Goal: Task Accomplishment & Management: Use online tool/utility

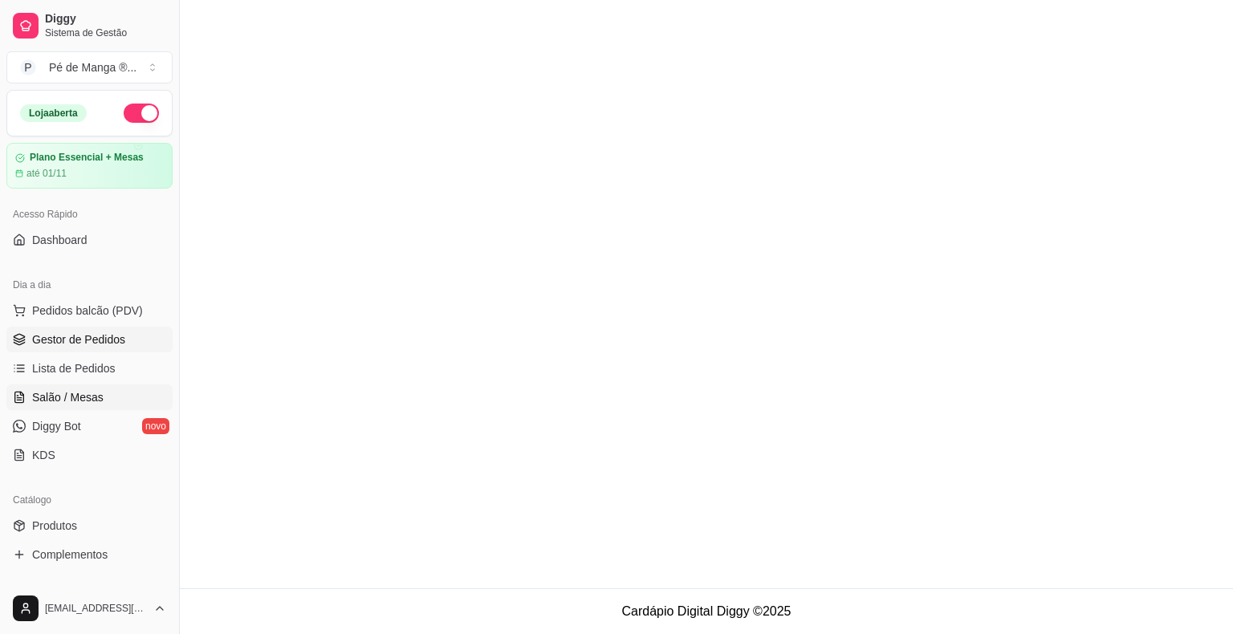
click at [113, 335] on span "Gestor de Pedidos" at bounding box center [78, 339] width 93 height 16
click at [113, 334] on span "Gestor de Pedidos" at bounding box center [78, 339] width 93 height 16
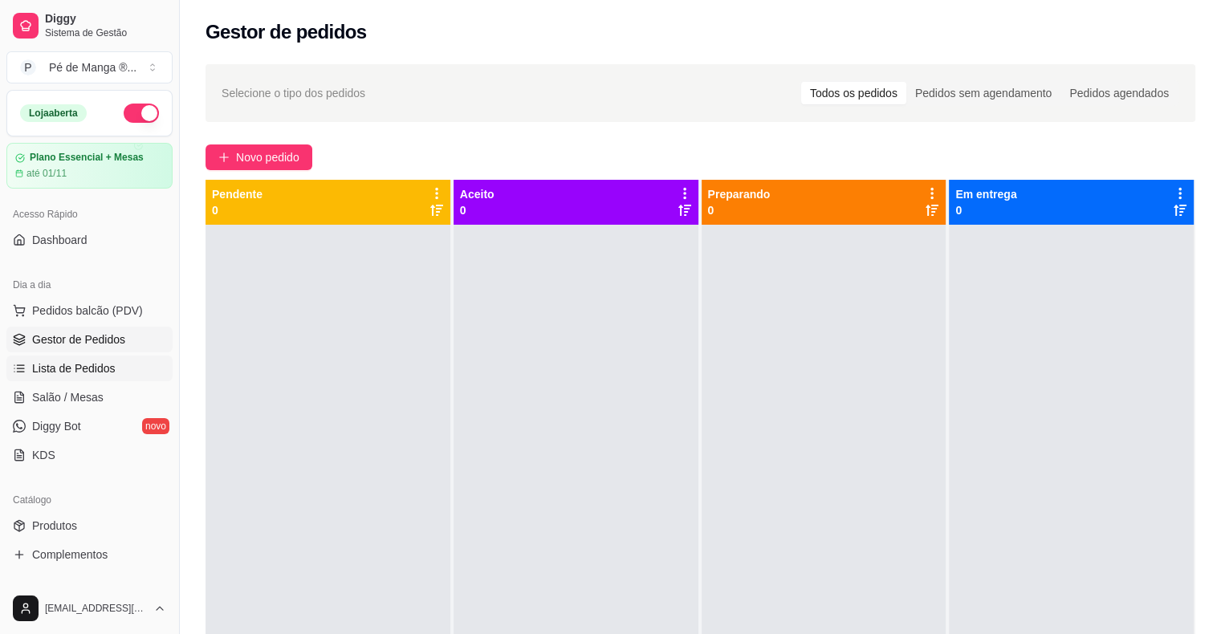
click at [79, 363] on span "Lista de Pedidos" at bounding box center [73, 368] width 83 height 16
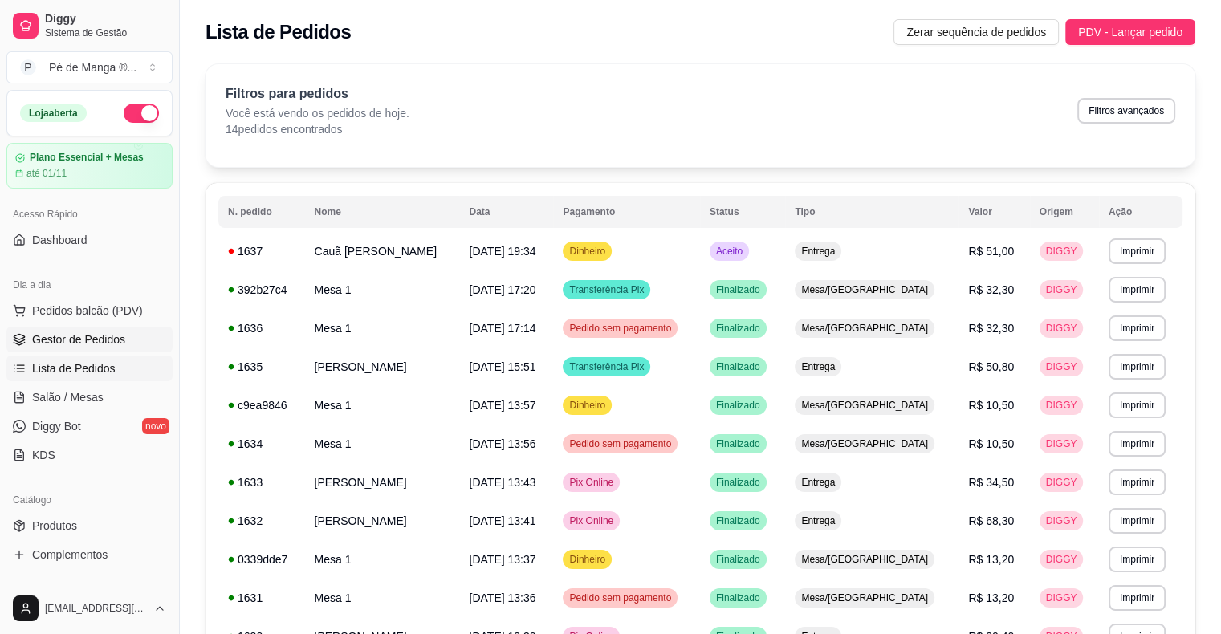
click at [116, 339] on span "Gestor de Pedidos" at bounding box center [78, 339] width 93 height 16
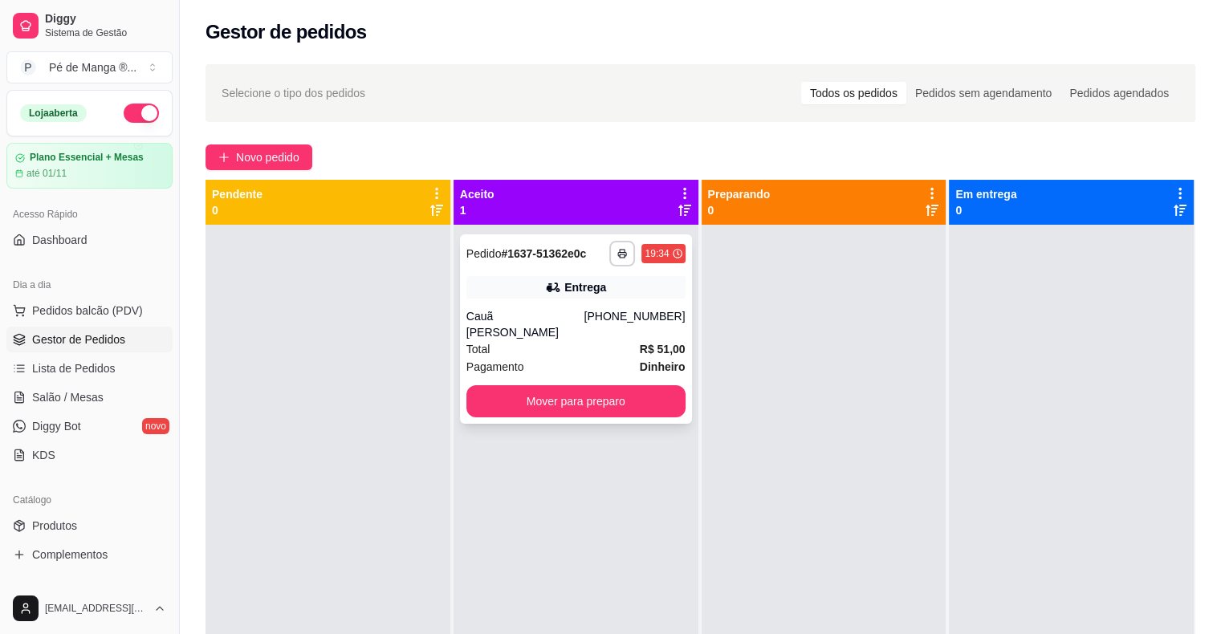
click at [620, 258] on rect "button" at bounding box center [622, 255] width 5 height 3
click at [589, 310] on button "IMPRESSORA" at bounding box center [574, 309] width 112 height 25
click at [596, 340] on div "Total R$ 51,00" at bounding box center [575, 349] width 219 height 18
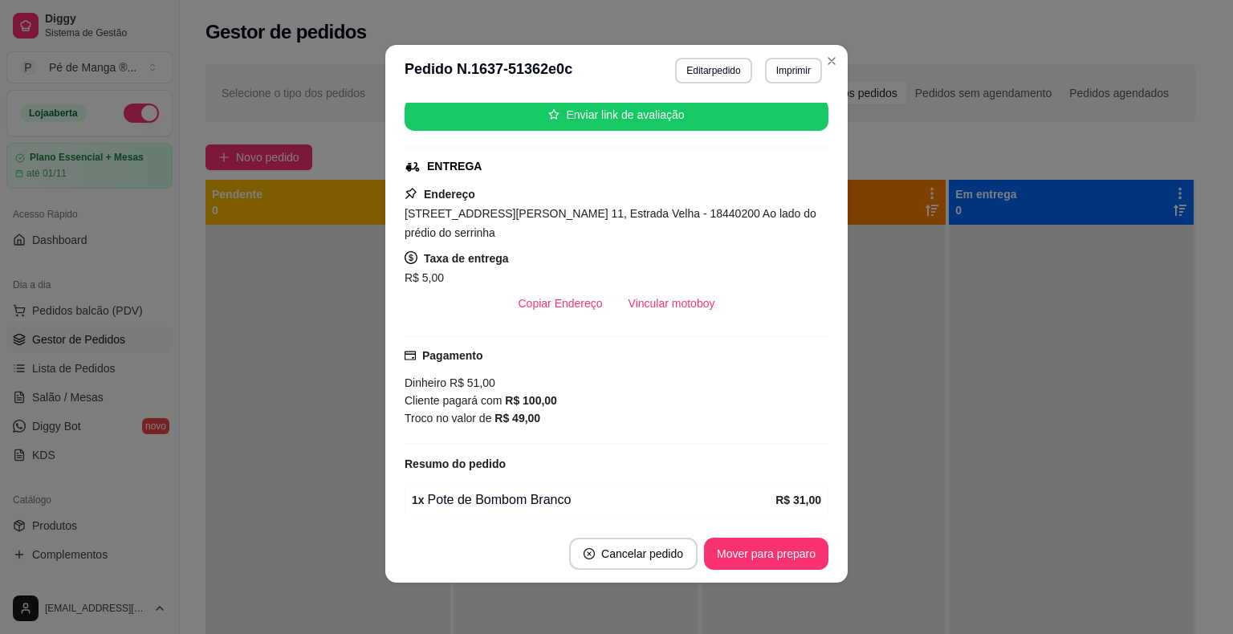
scroll to position [327, 0]
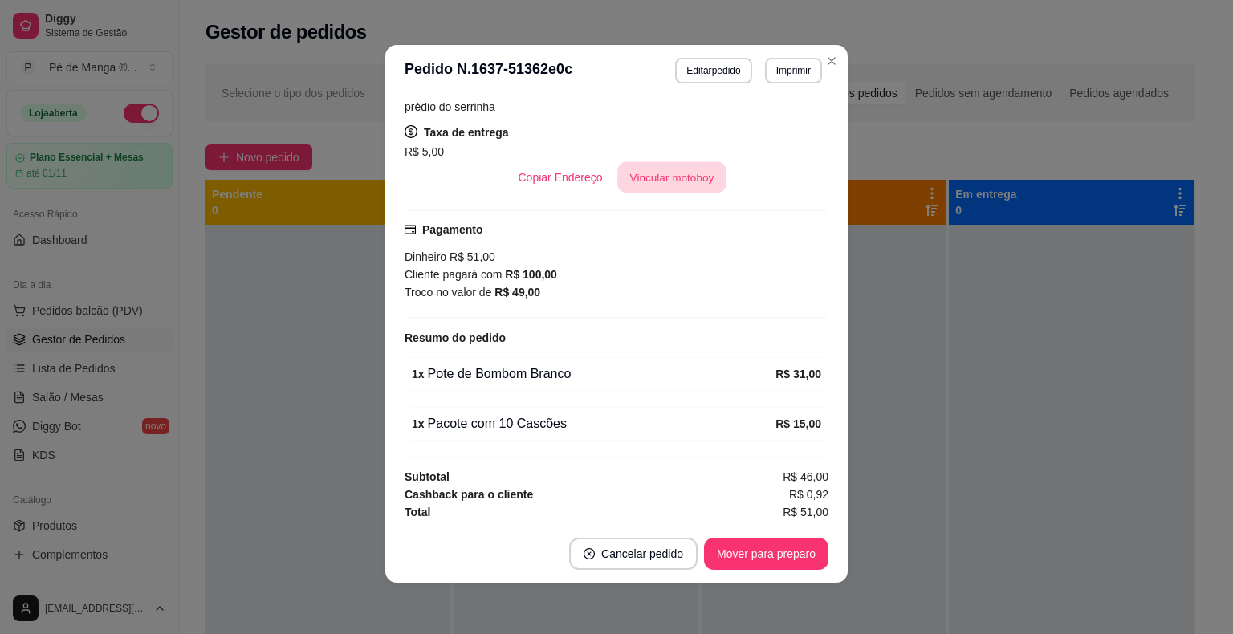
click at [620, 177] on button "Vincular motoboy" at bounding box center [671, 177] width 109 height 31
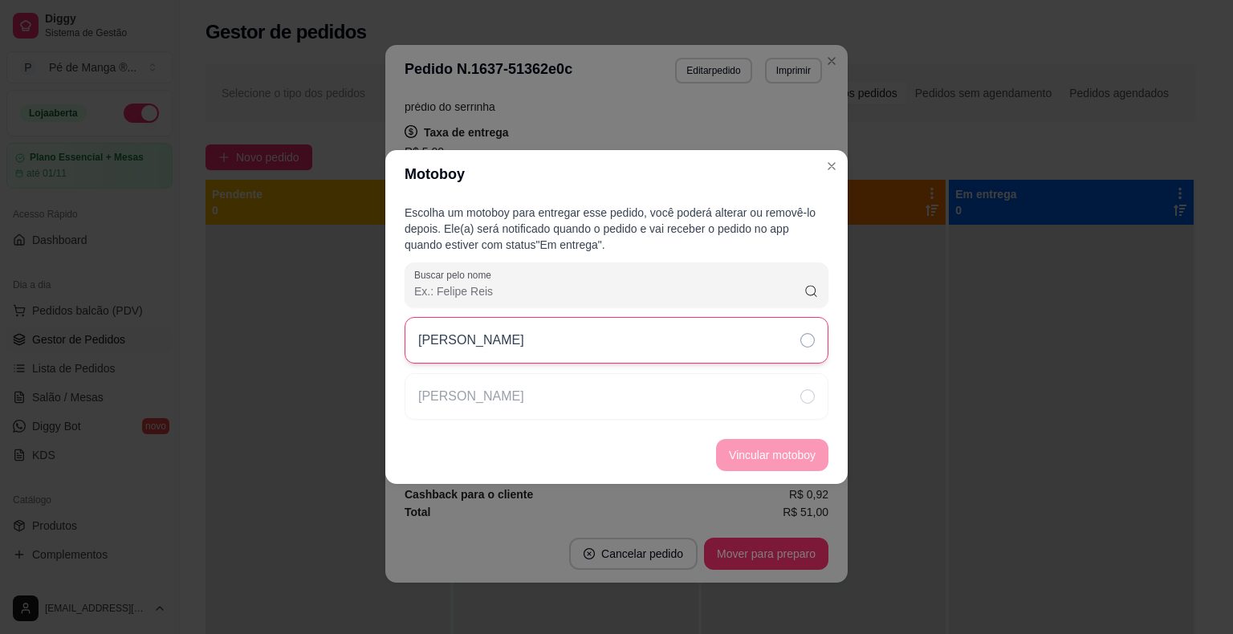
click at [764, 358] on div "[PERSON_NAME]" at bounding box center [616, 340] width 424 height 47
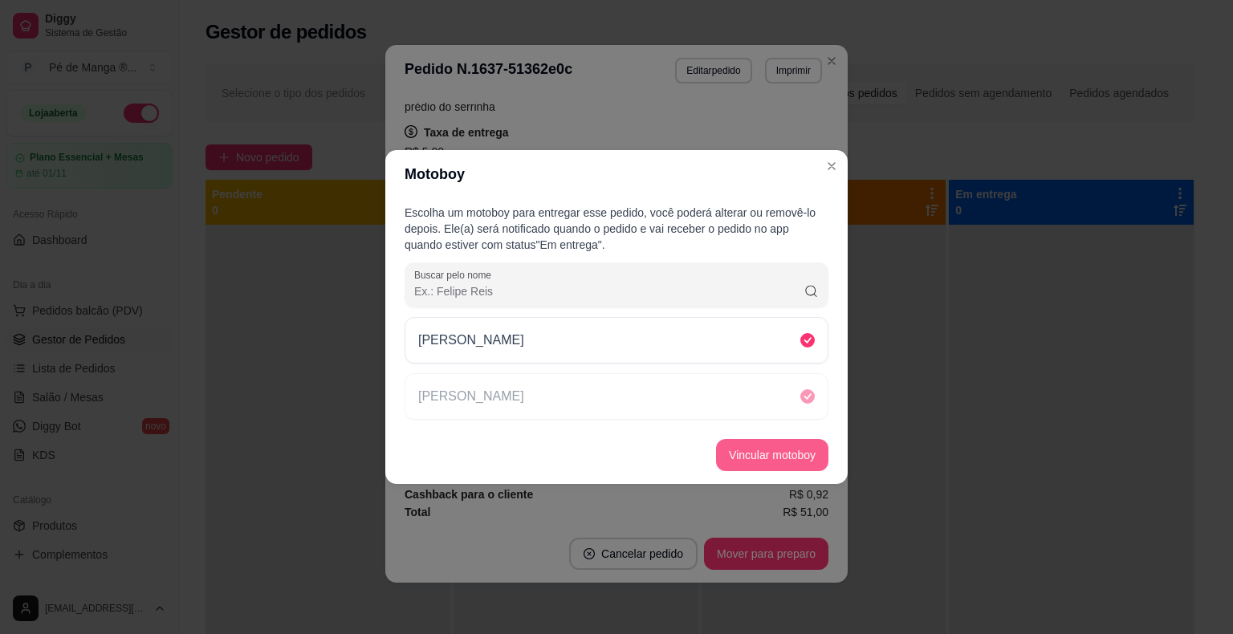
click at [787, 451] on button "Vincular motoboy" at bounding box center [772, 455] width 112 height 32
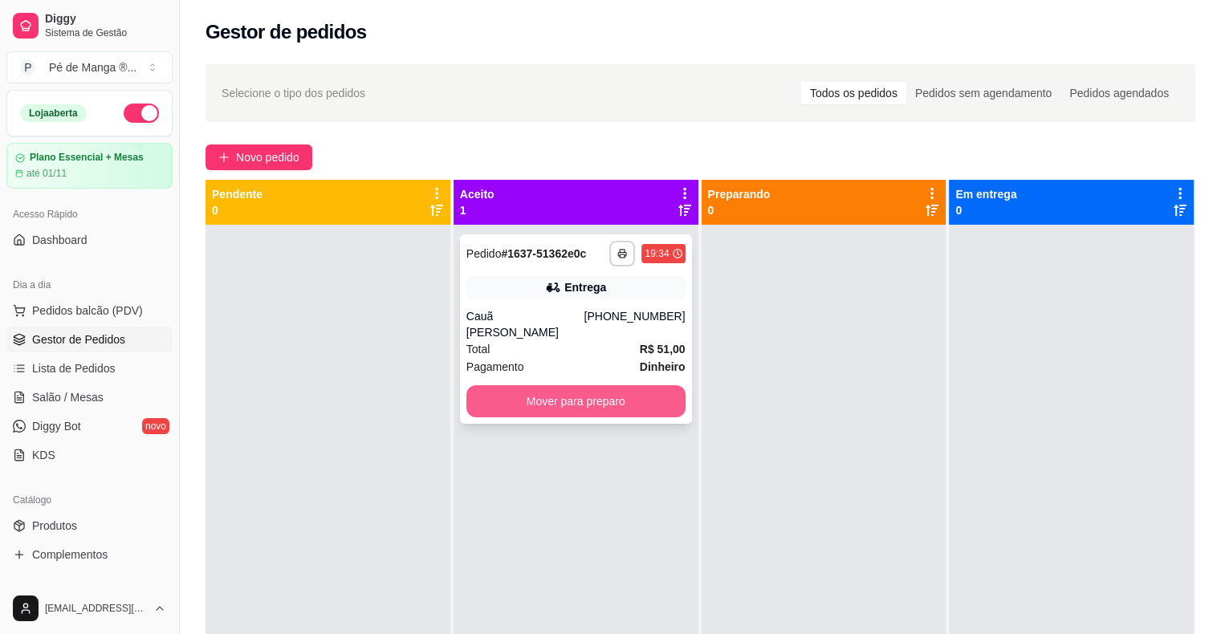
click at [595, 385] on button "Mover para preparo" at bounding box center [575, 401] width 219 height 32
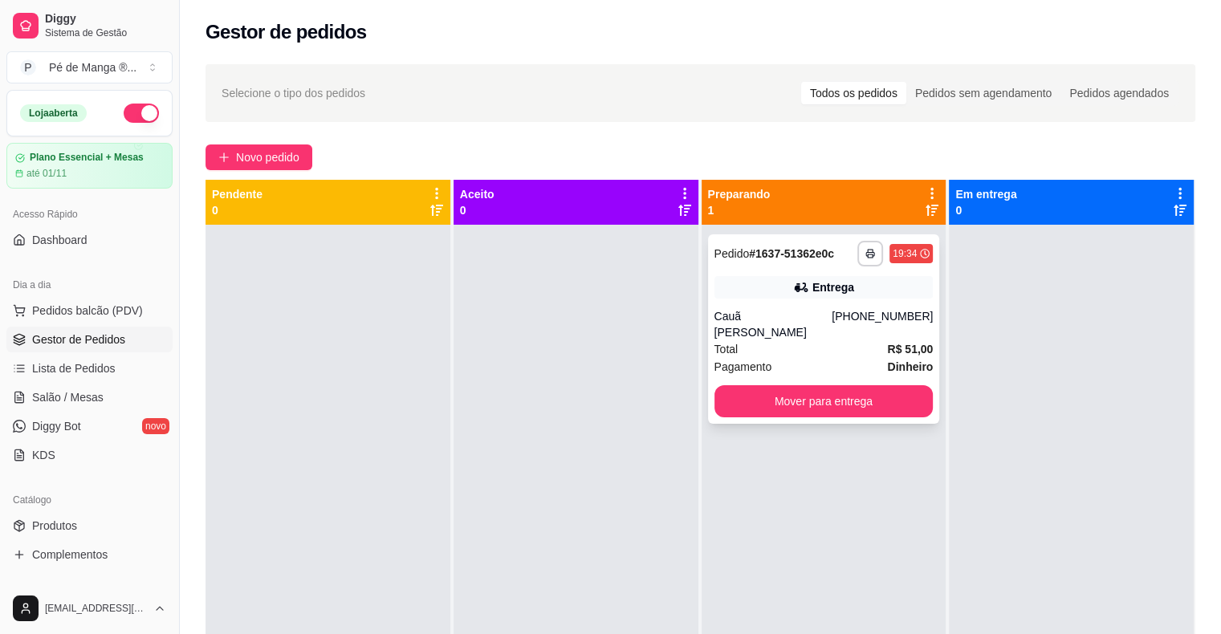
click at [787, 358] on div "Pagamento Dinheiro" at bounding box center [823, 367] width 219 height 18
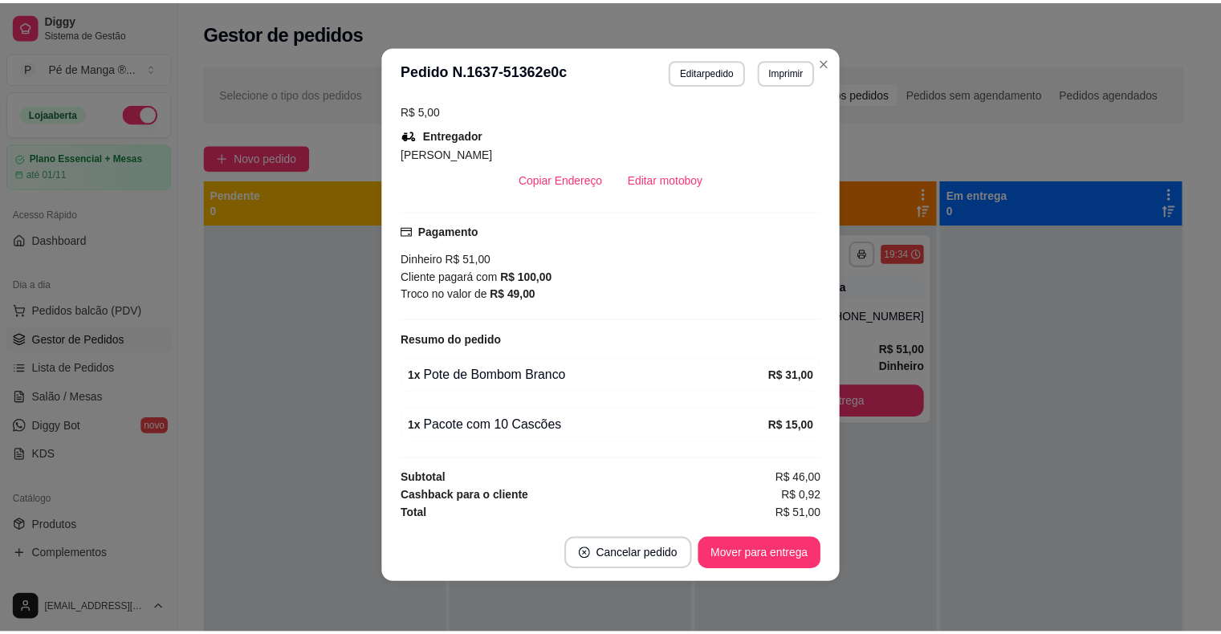
scroll to position [3, 0]
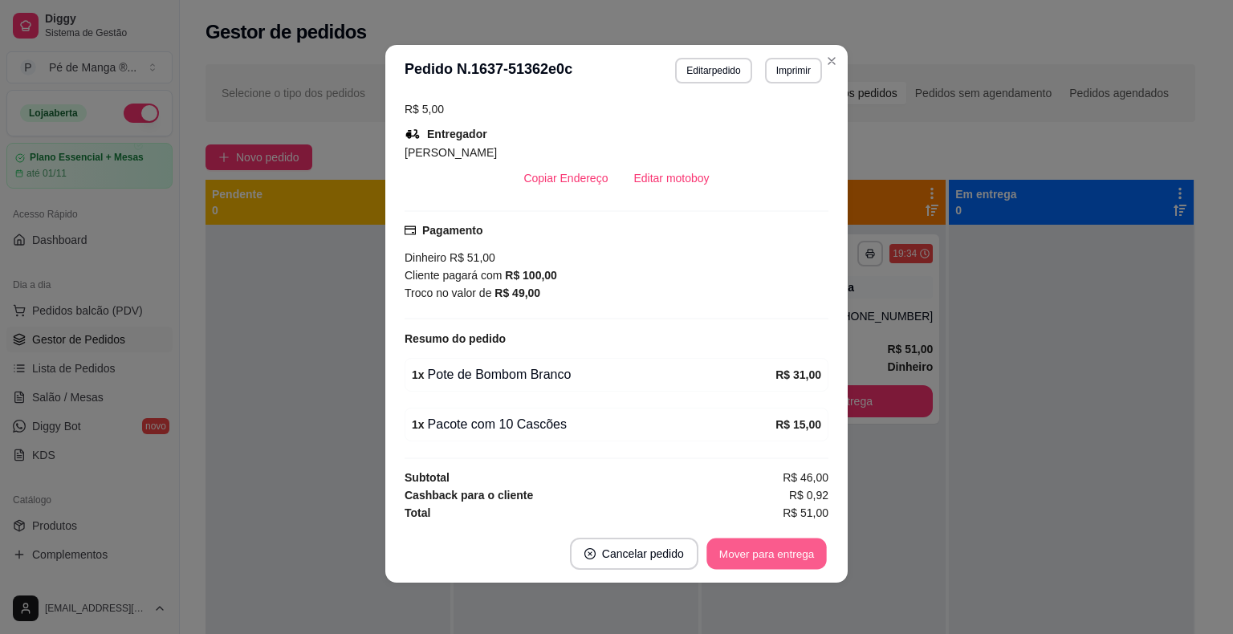
click at [752, 551] on button "Mover para entrega" at bounding box center [766, 554] width 120 height 31
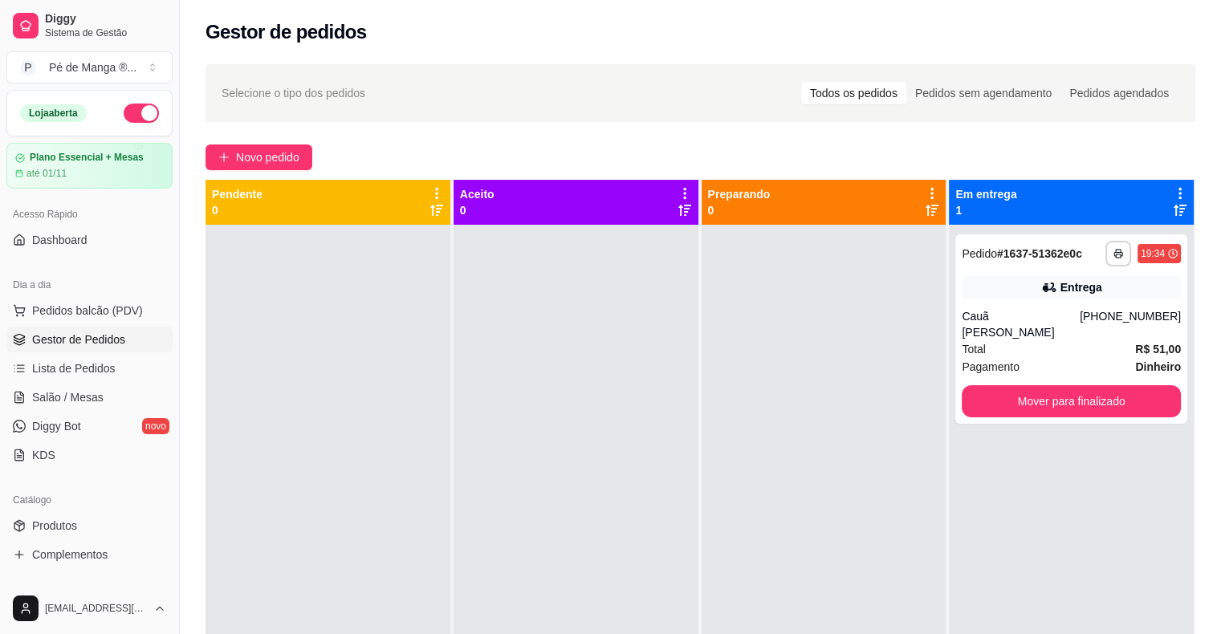
click at [1221, 210] on html "**********" at bounding box center [610, 317] width 1221 height 634
click at [1120, 386] on button "Mover para finalizado" at bounding box center [1071, 401] width 213 height 31
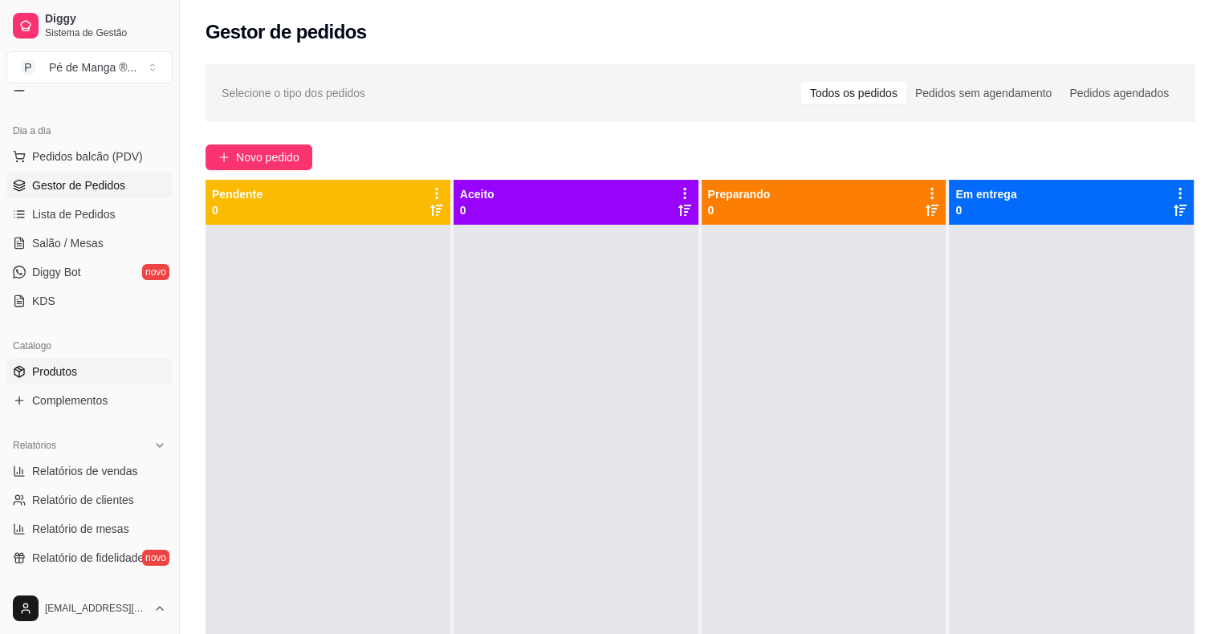
scroll to position [161, 0]
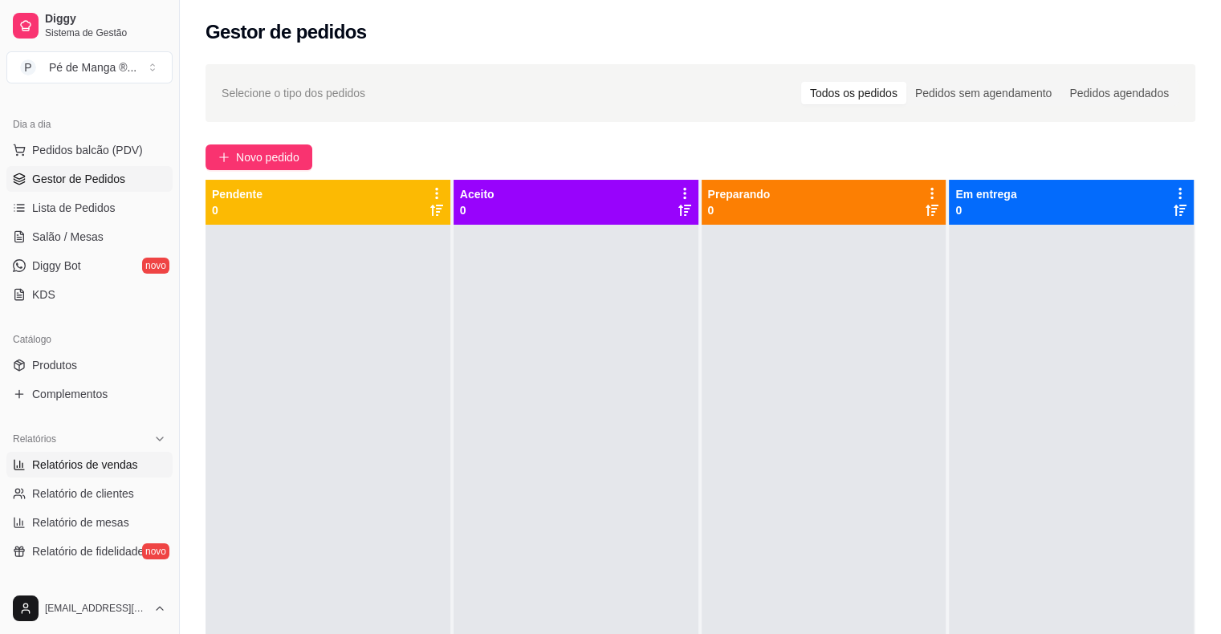
click at [79, 464] on span "Relatórios de vendas" at bounding box center [85, 465] width 106 height 16
select select "ALL"
select select "0"
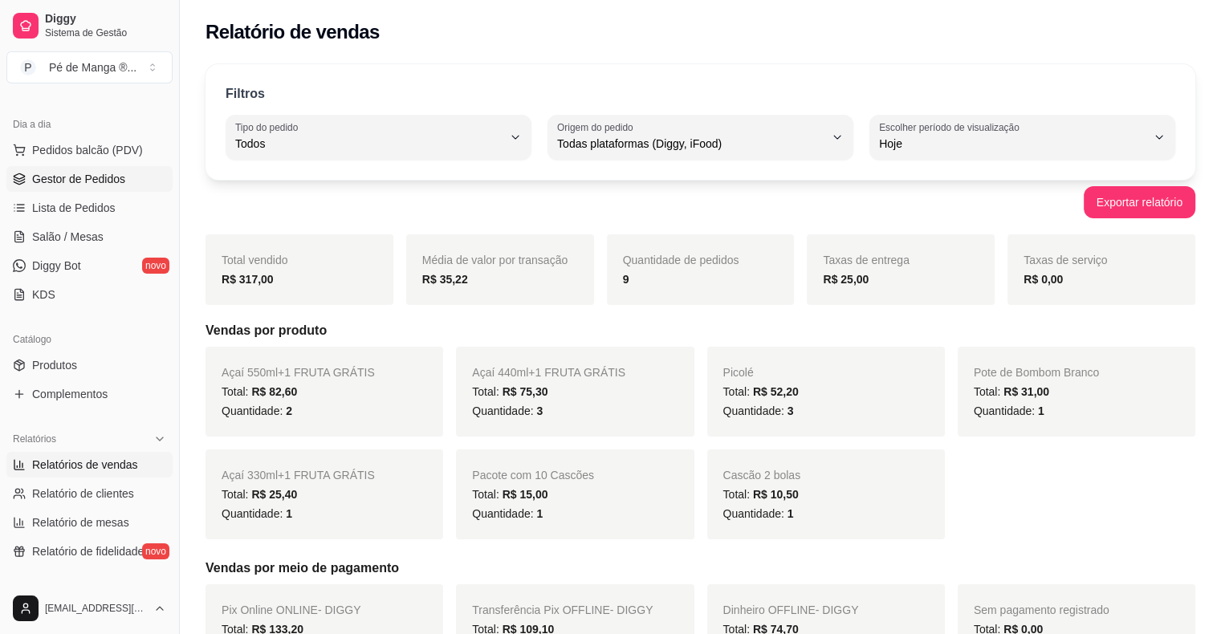
click at [59, 178] on span "Gestor de Pedidos" at bounding box center [78, 179] width 93 height 16
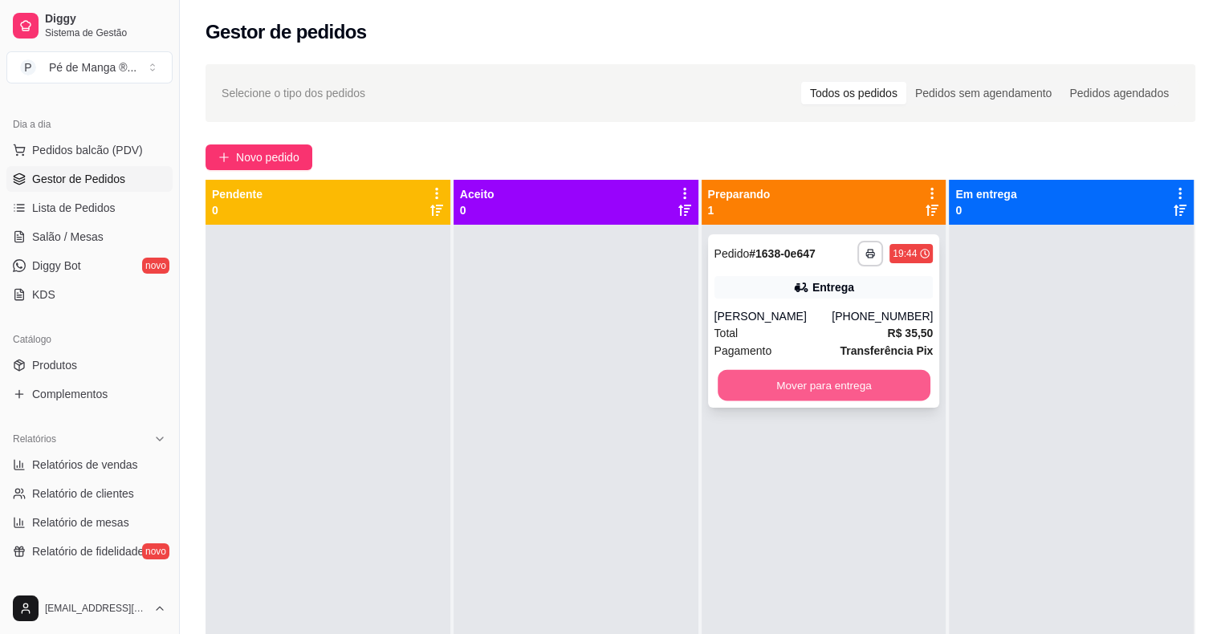
click at [825, 397] on button "Mover para entrega" at bounding box center [823, 385] width 213 height 31
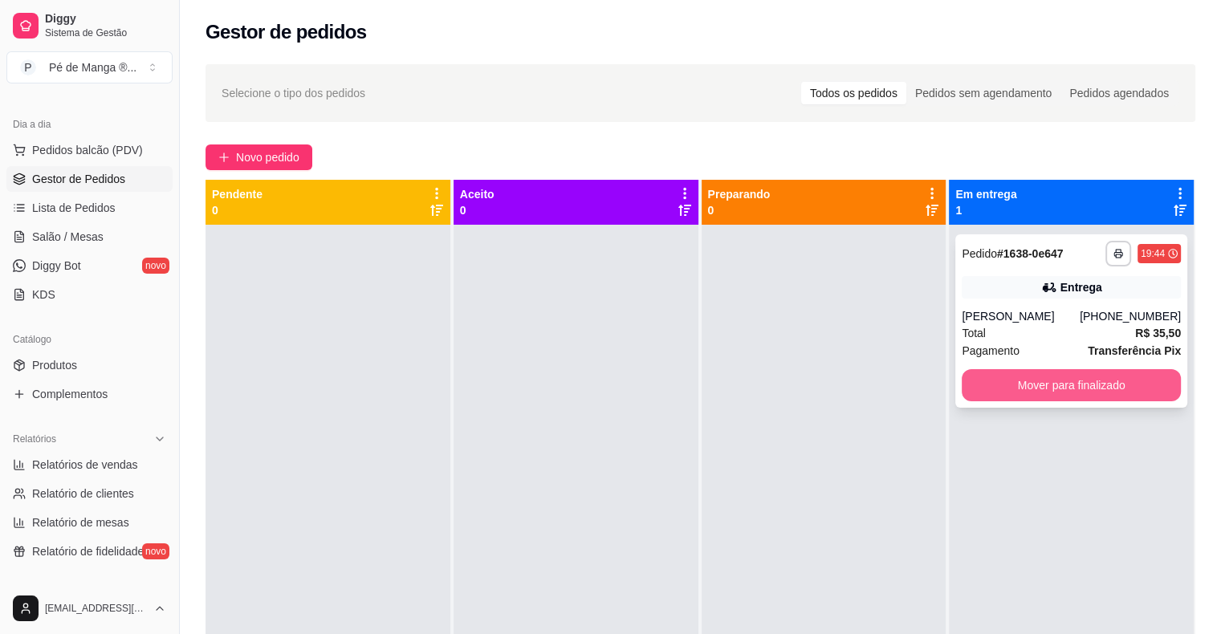
click at [993, 384] on button "Mover para finalizado" at bounding box center [1070, 385] width 219 height 32
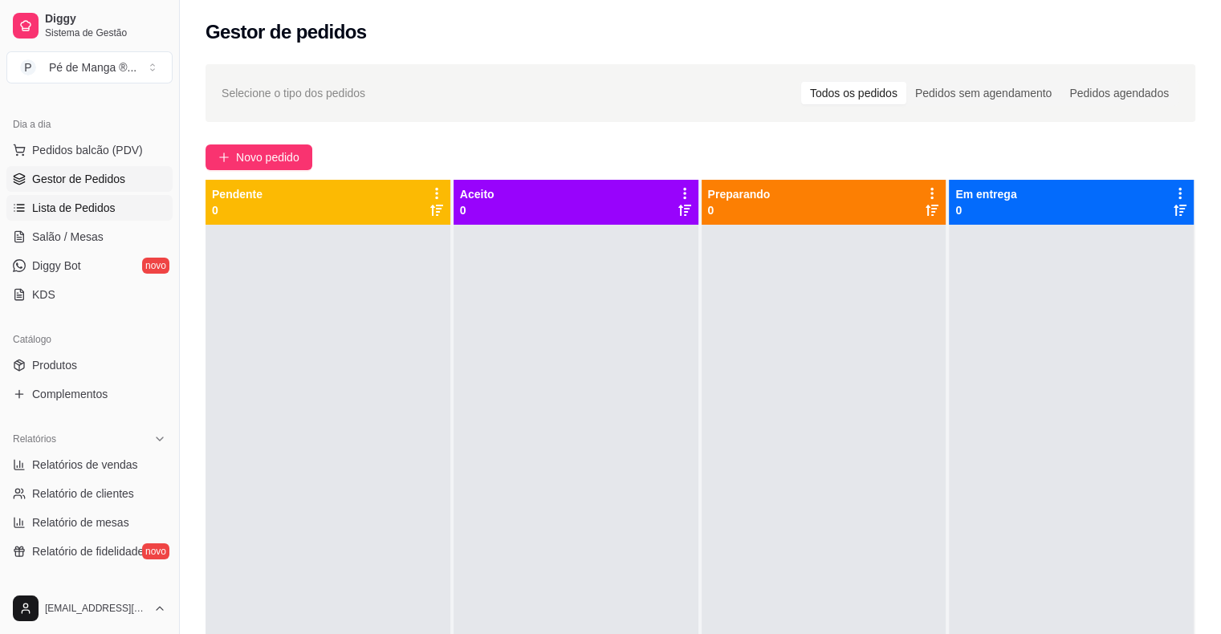
click at [106, 219] on link "Lista de Pedidos" at bounding box center [89, 208] width 166 height 26
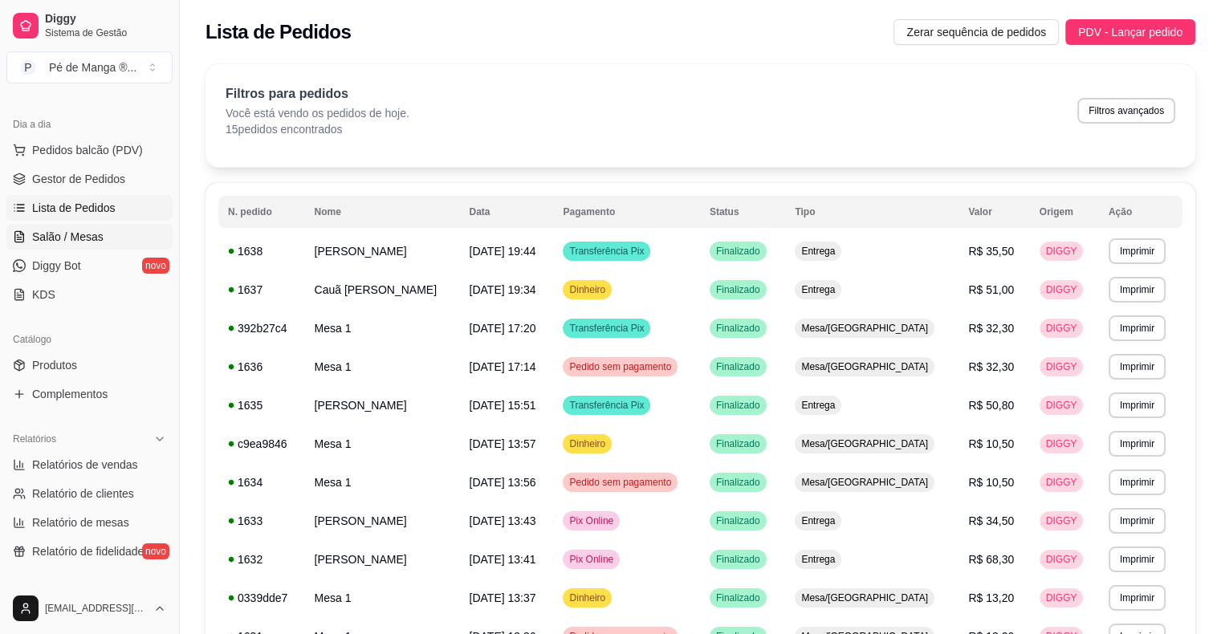
click at [109, 230] on link "Salão / Mesas" at bounding box center [89, 237] width 166 height 26
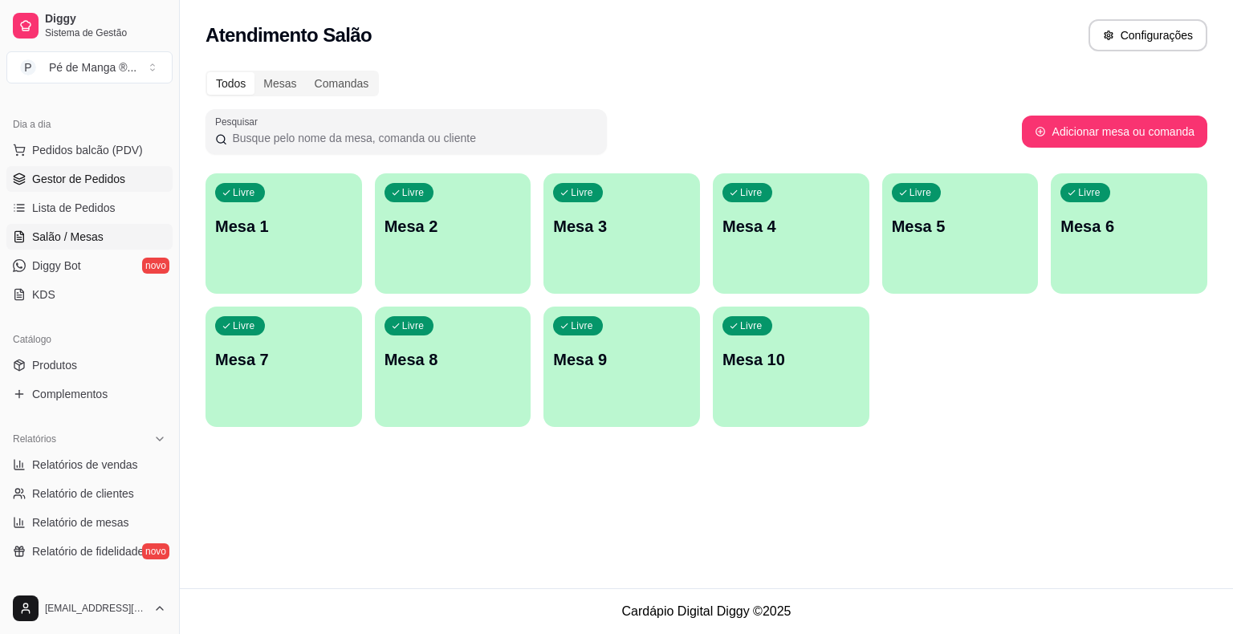
click at [111, 175] on span "Gestor de Pedidos" at bounding box center [78, 179] width 93 height 16
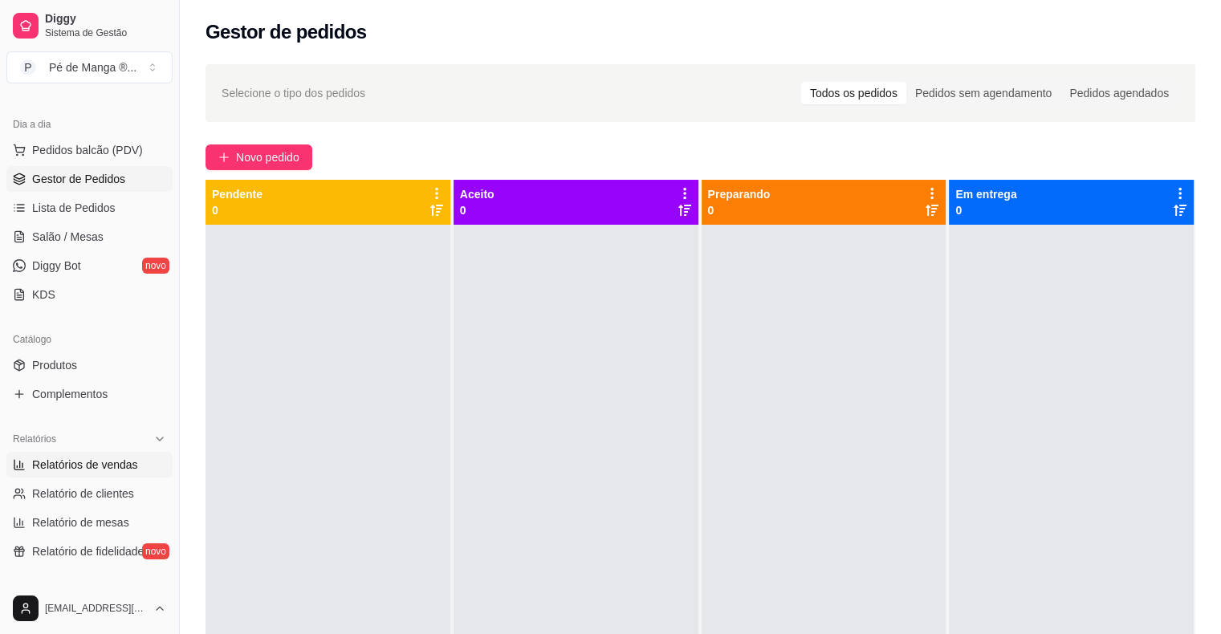
click at [112, 469] on span "Relatórios de vendas" at bounding box center [85, 465] width 106 height 16
select select "ALL"
select select "0"
